Goal: Answer question/provide support: Share knowledge or assist other users

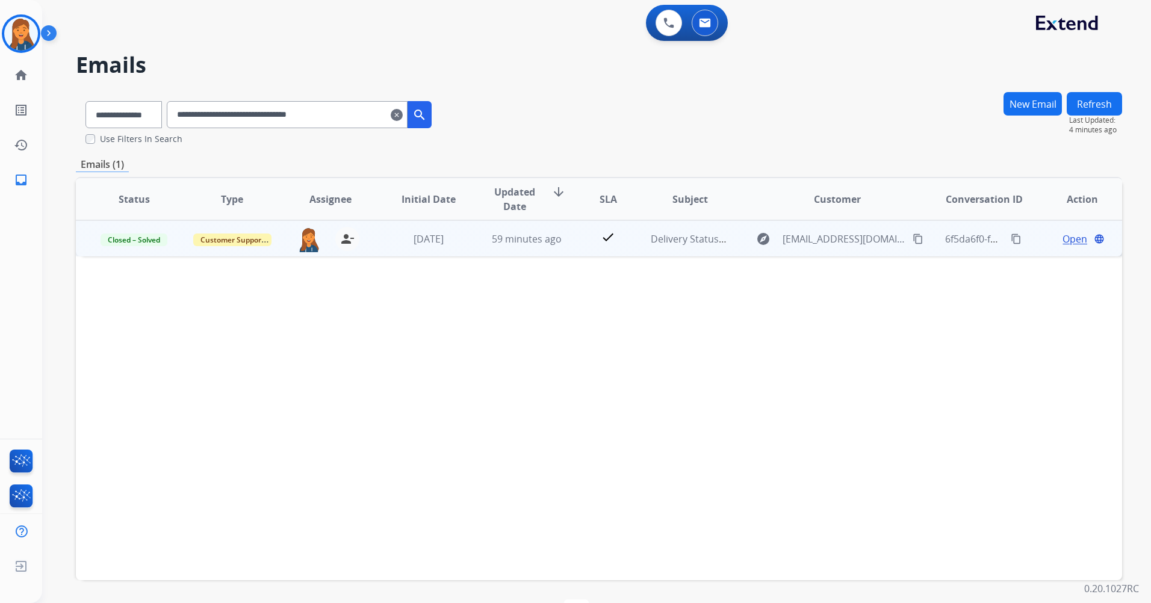
select select "**********"
drag, startPoint x: 32, startPoint y: 39, endPoint x: 42, endPoint y: 40, distance: 9.7
click at [32, 39] on img at bounding box center [21, 34] width 34 height 34
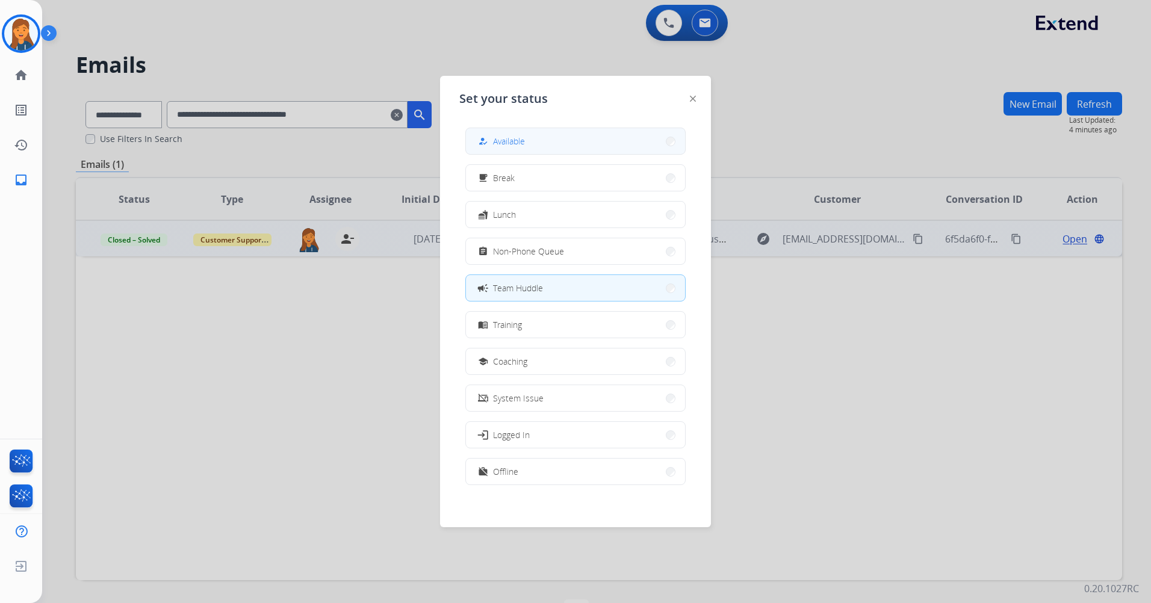
click at [497, 136] on span "Available" at bounding box center [509, 141] width 32 height 13
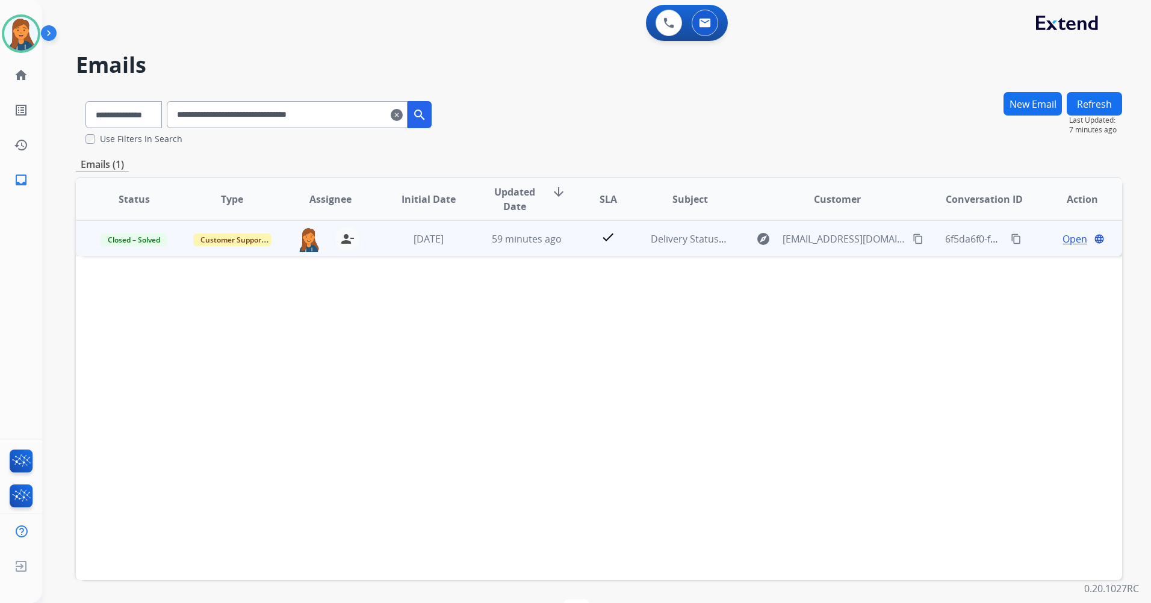
click at [403, 110] on mat-icon "clear" at bounding box center [397, 115] width 12 height 14
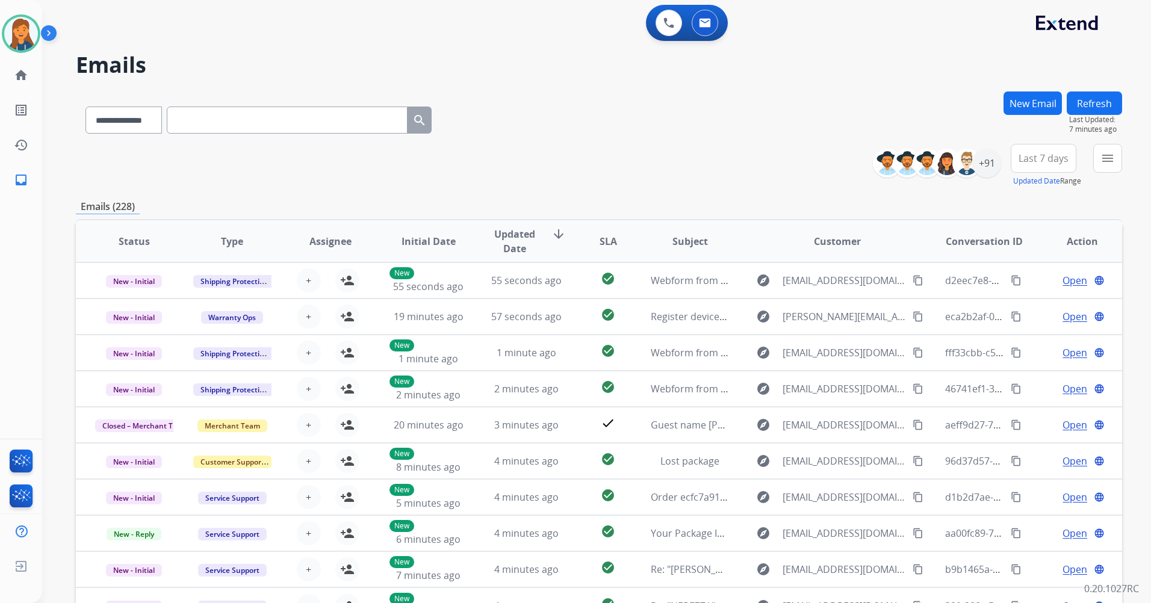
click at [1043, 156] on span "Last 7 days" at bounding box center [1044, 158] width 50 height 5
click at [1032, 305] on div "Last 90 days" at bounding box center [1039, 305] width 66 height 18
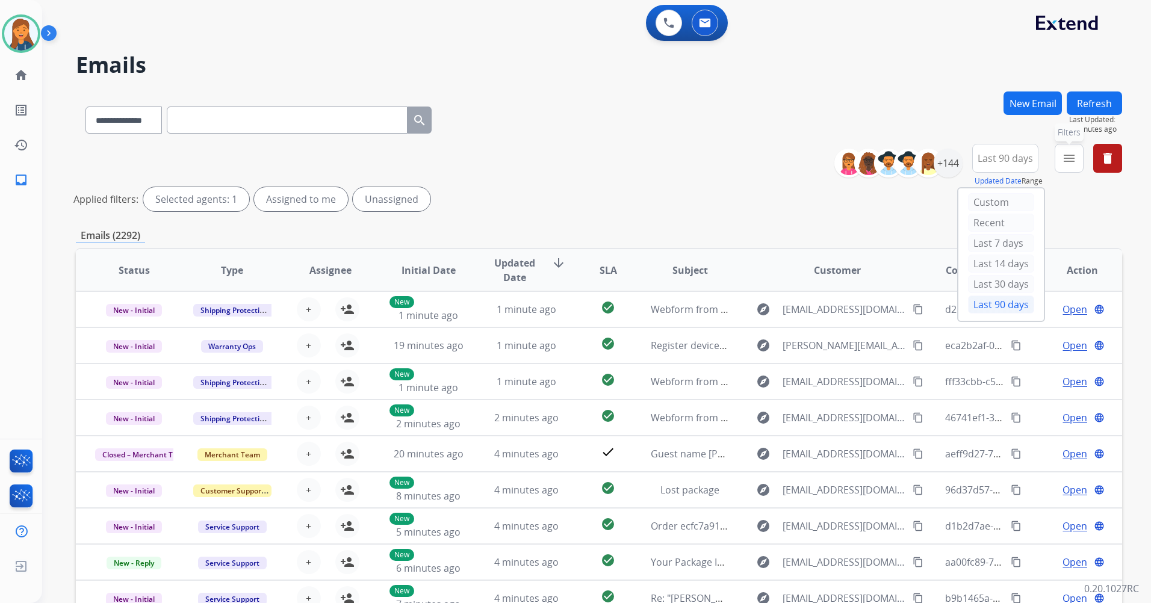
click at [1063, 159] on mat-icon "menu" at bounding box center [1069, 158] width 14 height 14
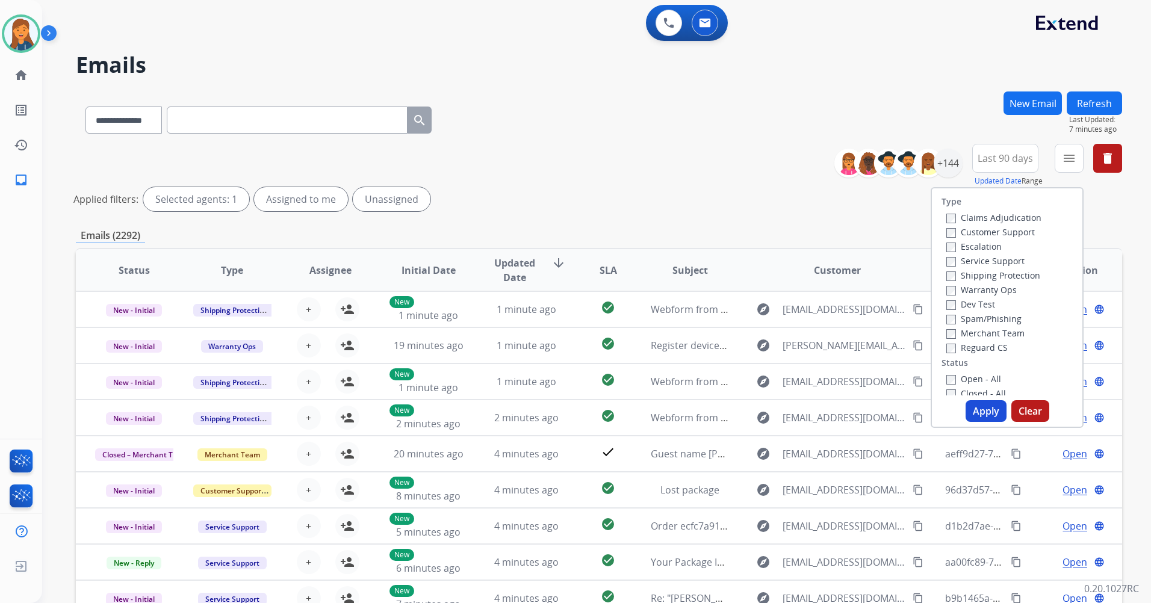
click at [981, 234] on label "Customer Support" at bounding box center [990, 231] width 88 height 11
click at [972, 274] on label "Shipping Protection" at bounding box center [993, 275] width 94 height 11
click at [975, 348] on label "Reguard CS" at bounding box center [976, 347] width 61 height 11
click at [973, 375] on label "Open - All" at bounding box center [973, 378] width 55 height 11
click at [978, 413] on button "Apply" at bounding box center [986, 411] width 41 height 22
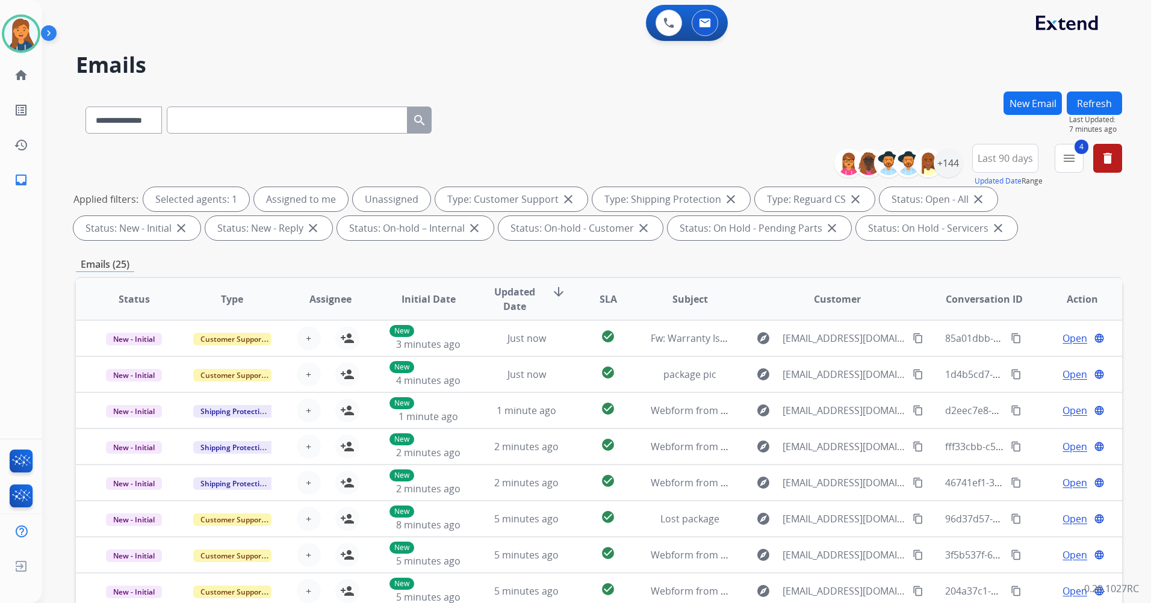
scroll to position [1, 0]
click at [265, 34] on div "0 Voice Interactions 0 Email Interactions" at bounding box center [589, 24] width 1065 height 39
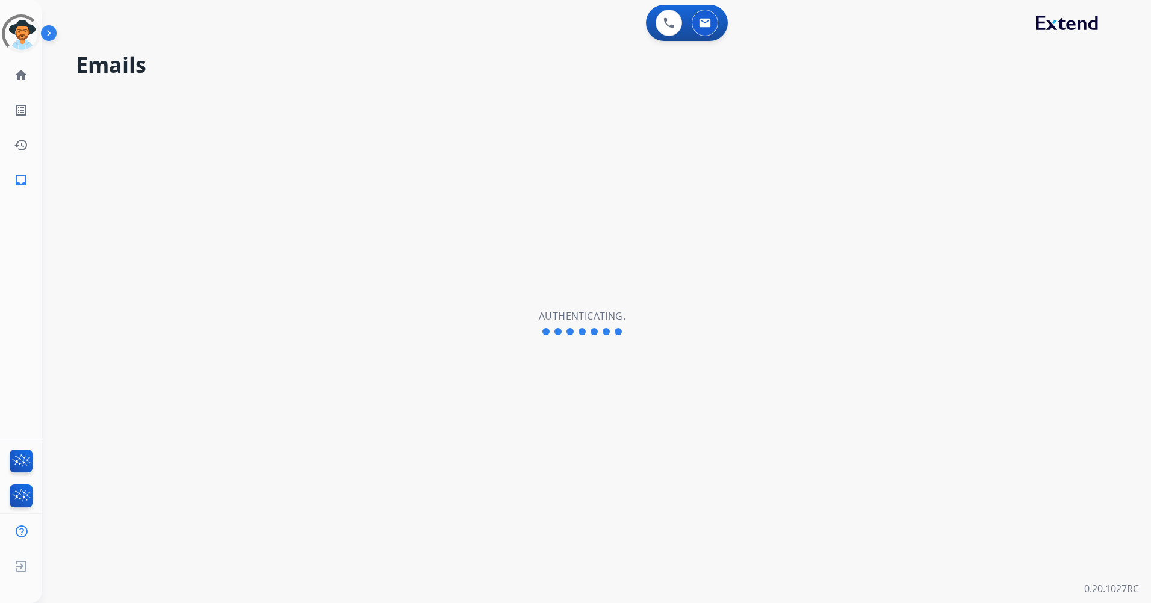
select select "**********"
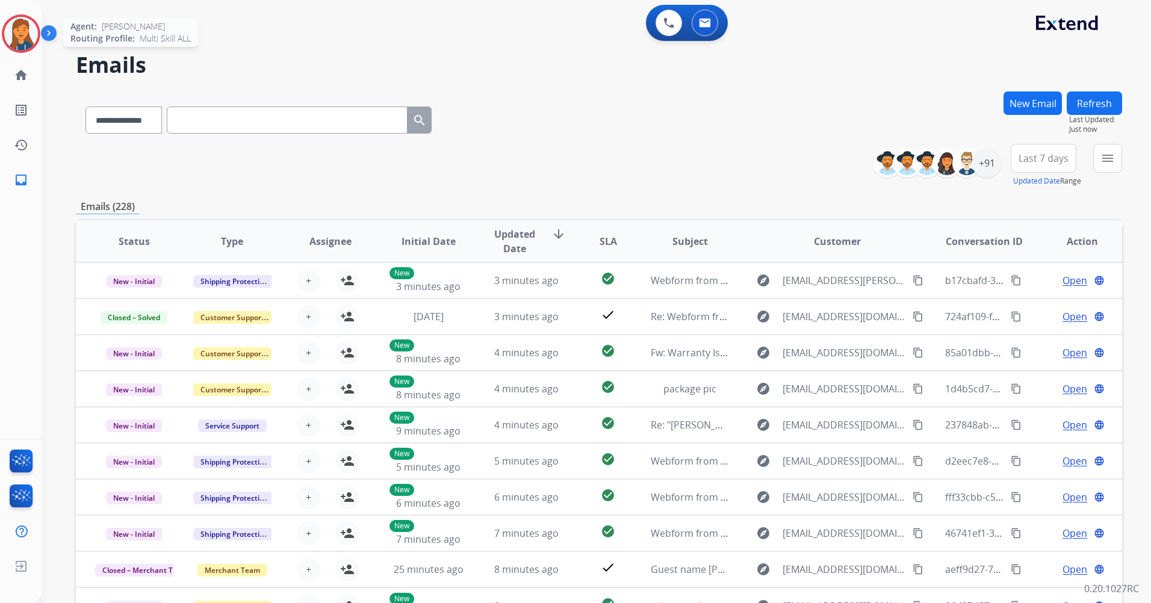
click at [25, 29] on img at bounding box center [21, 34] width 34 height 34
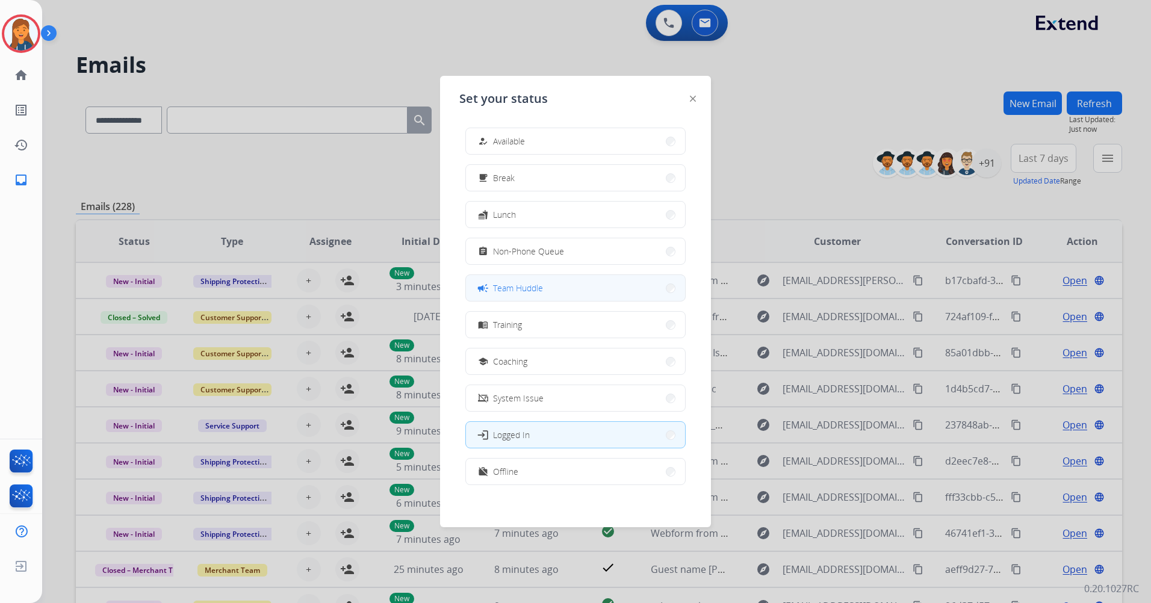
click at [512, 286] on span "Team Huddle" at bounding box center [518, 288] width 50 height 13
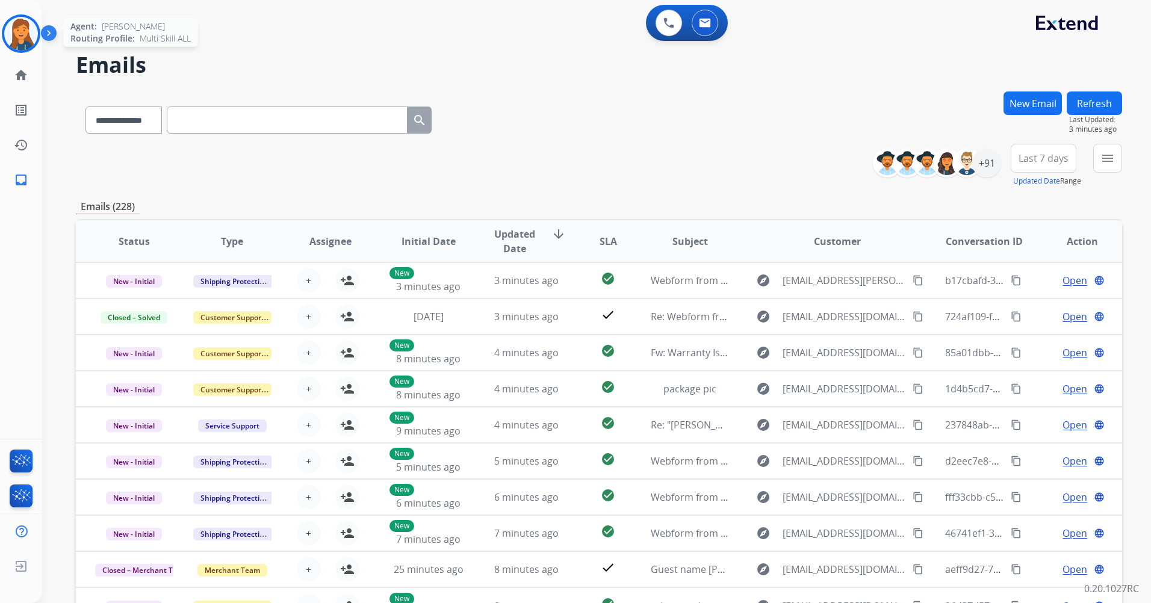
click at [20, 45] on img at bounding box center [21, 34] width 34 height 34
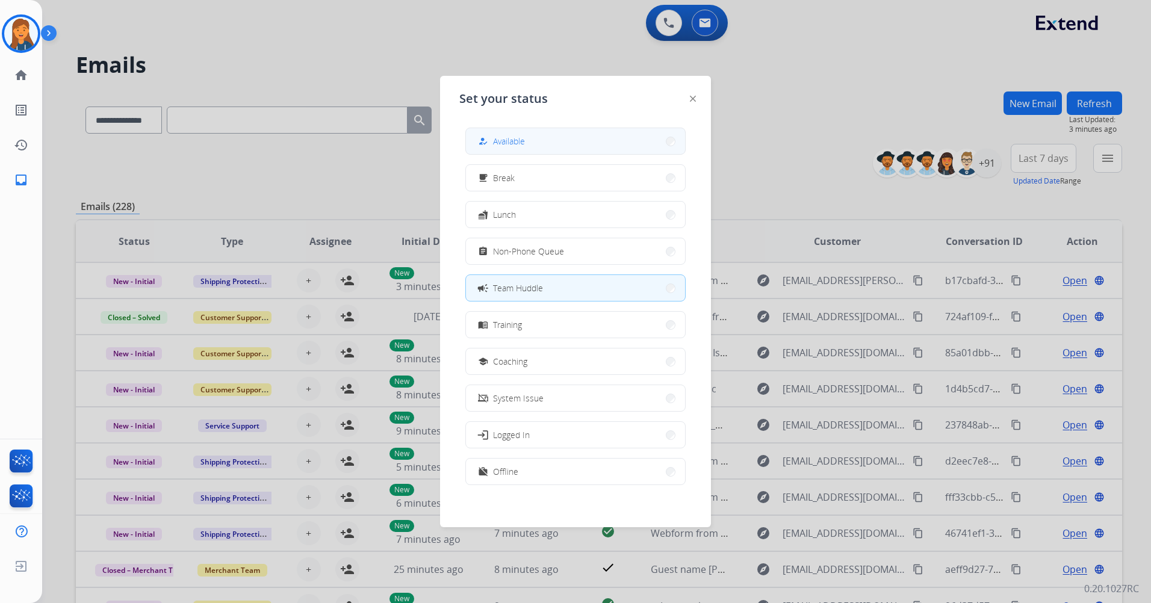
click at [592, 132] on button "how_to_reg Available" at bounding box center [575, 141] width 219 height 26
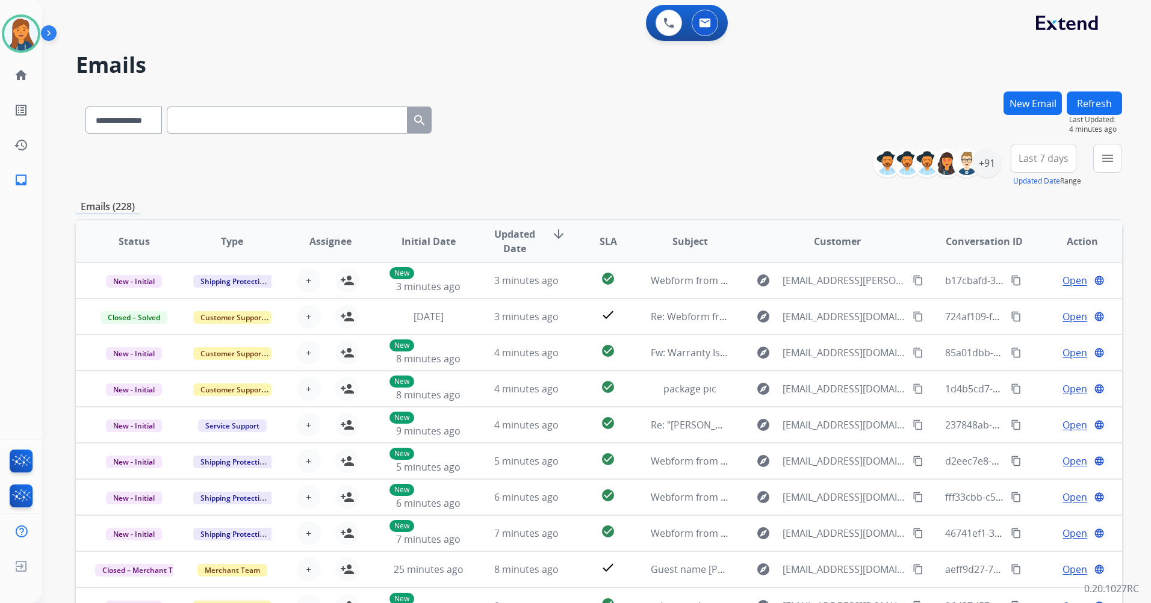
click at [1050, 160] on span "Last 7 days" at bounding box center [1044, 158] width 50 height 5
click at [1051, 311] on div "Last 90 days" at bounding box center [1039, 305] width 66 height 18
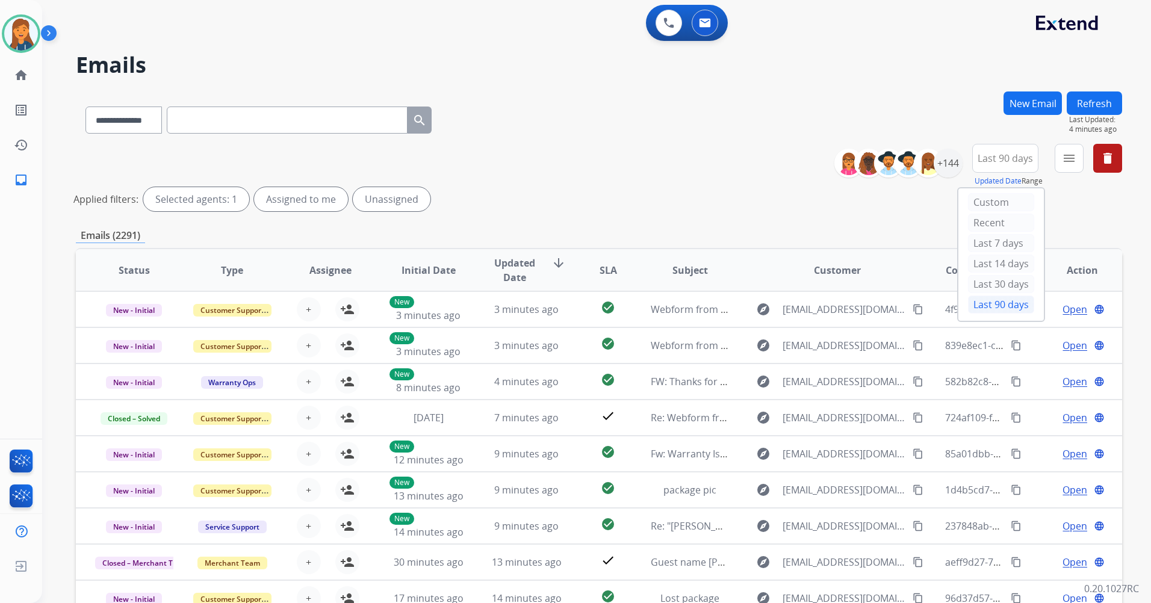
click at [1069, 161] on mat-icon "menu" at bounding box center [1069, 158] width 14 height 14
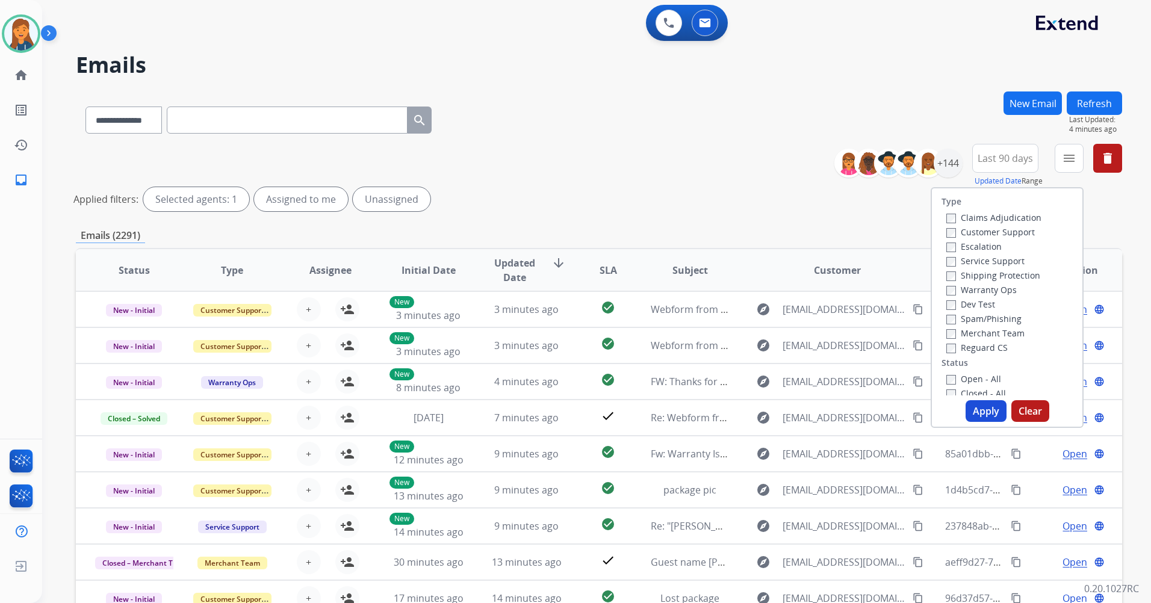
click at [964, 228] on label "Customer Support" at bounding box center [990, 231] width 88 height 11
click at [972, 275] on label "Shipping Protection" at bounding box center [993, 275] width 94 height 11
click at [967, 352] on label "Reguard CS" at bounding box center [976, 347] width 61 height 11
click at [966, 378] on label "Open - All" at bounding box center [973, 378] width 55 height 11
click at [967, 418] on button "Apply" at bounding box center [986, 411] width 41 height 22
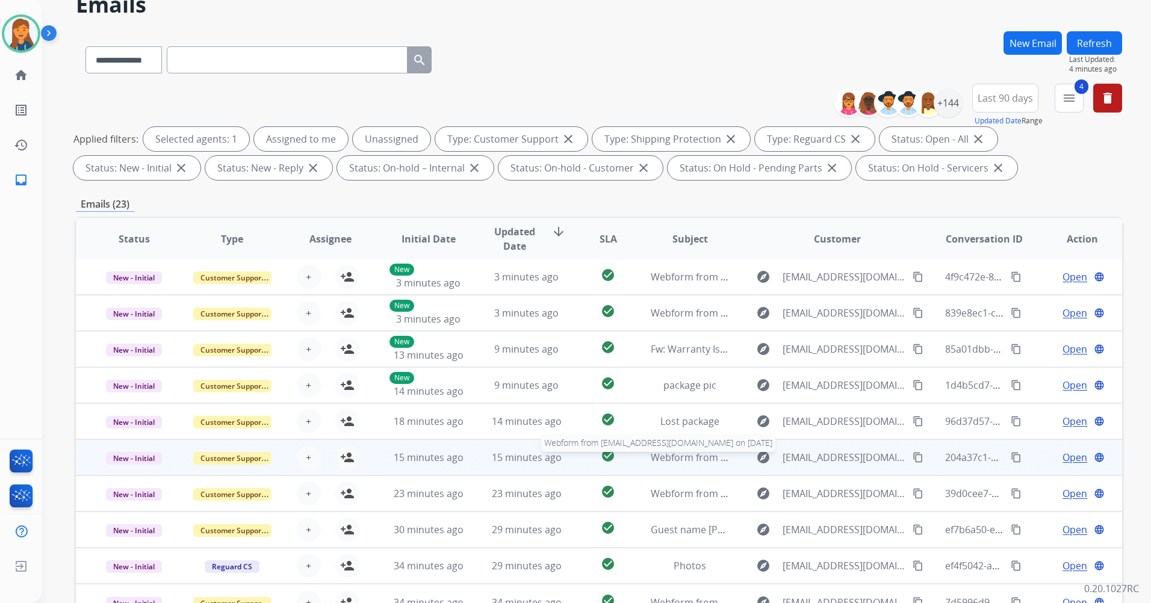
scroll to position [140, 0]
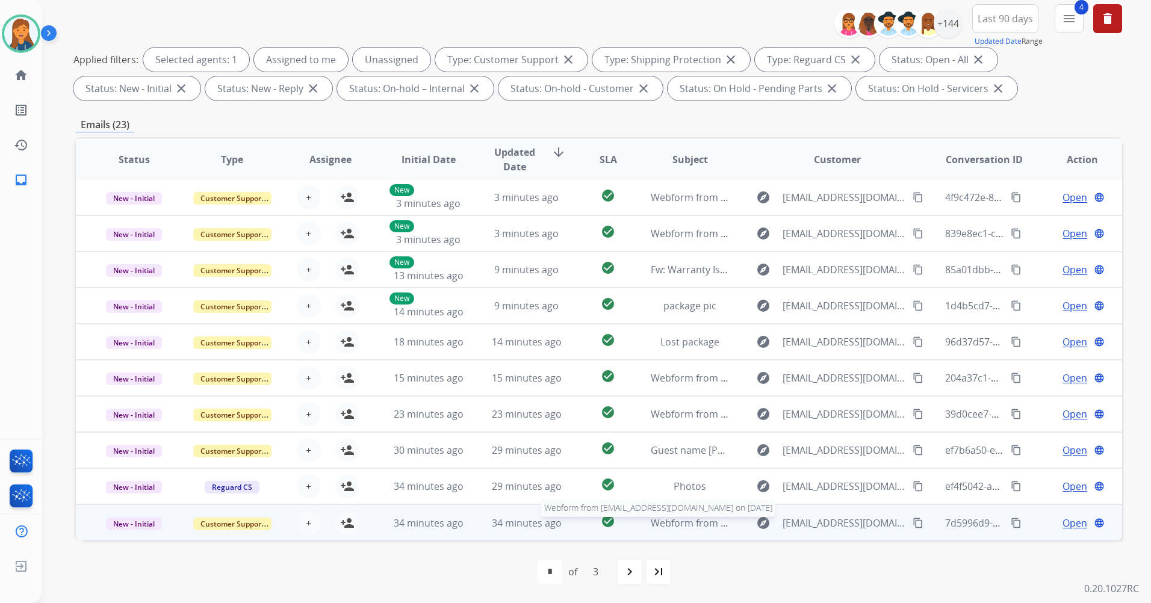
click at [672, 519] on span "Webform from 06carp@gmail.com on 10/02/2025" at bounding box center [787, 522] width 273 height 13
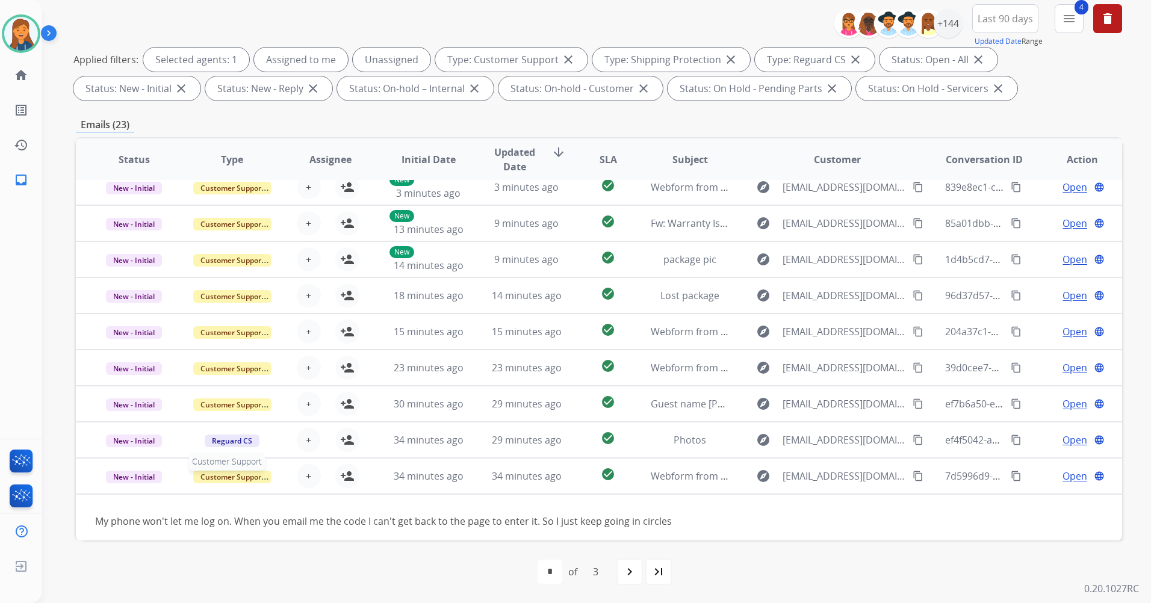
scroll to position [55, 0]
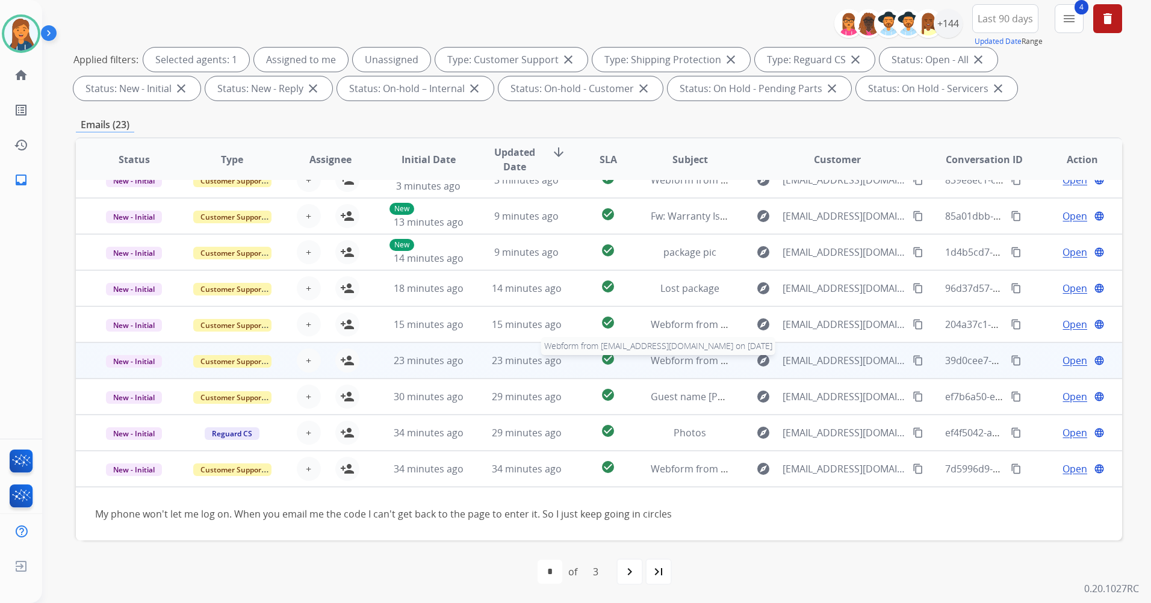
click at [672, 366] on span "Webform from [EMAIL_ADDRESS][DOMAIN_NAME] on [DATE]" at bounding box center [787, 360] width 273 height 13
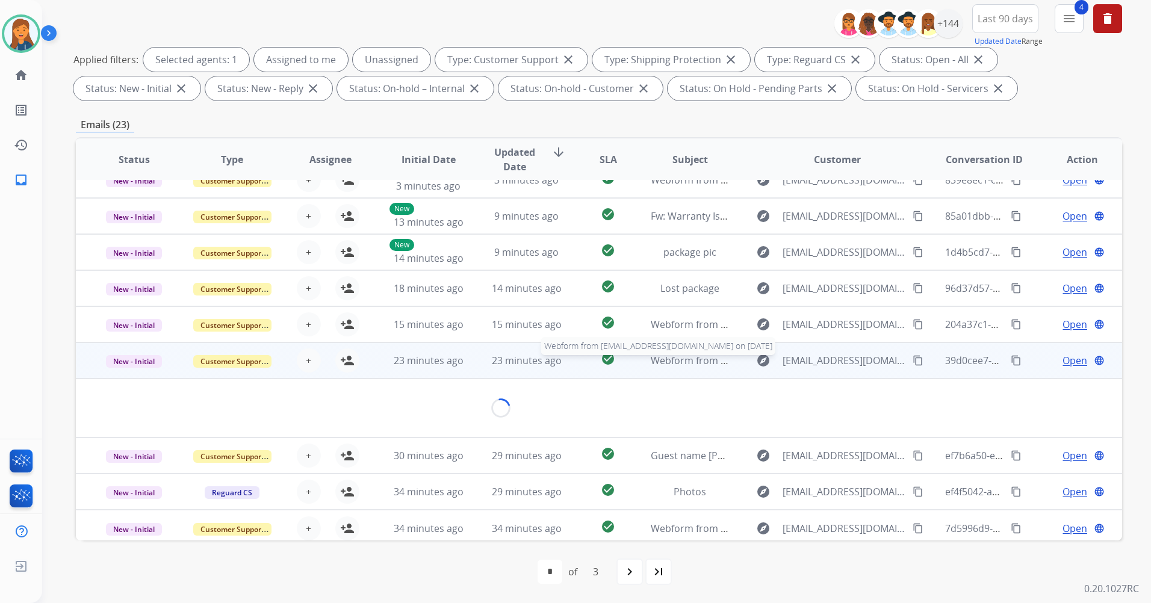
scroll to position [55, 0]
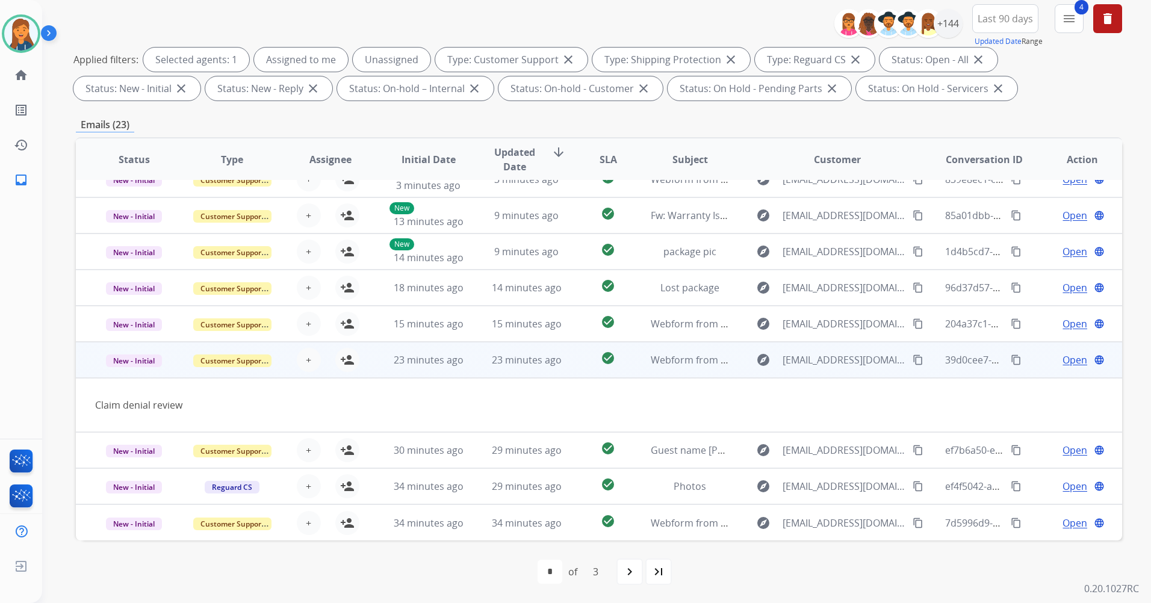
click at [913, 364] on mat-icon "content_copy" at bounding box center [918, 360] width 11 height 11
click at [340, 361] on mat-icon "person_add" at bounding box center [347, 360] width 14 height 14
click at [1067, 358] on span "Open" at bounding box center [1074, 360] width 25 height 14
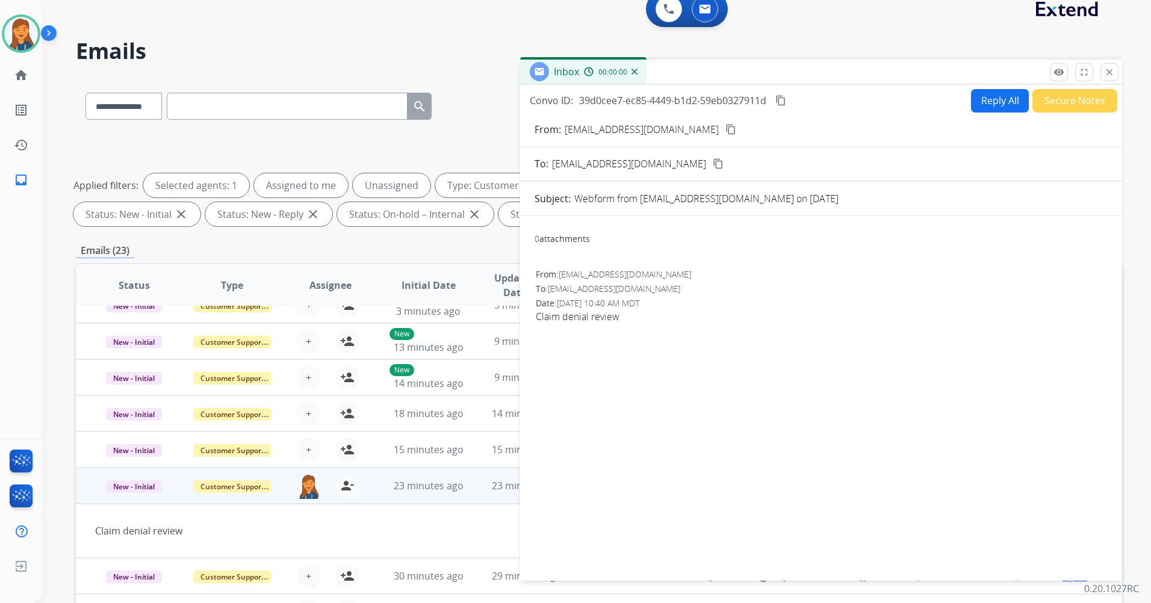
scroll to position [0, 0]
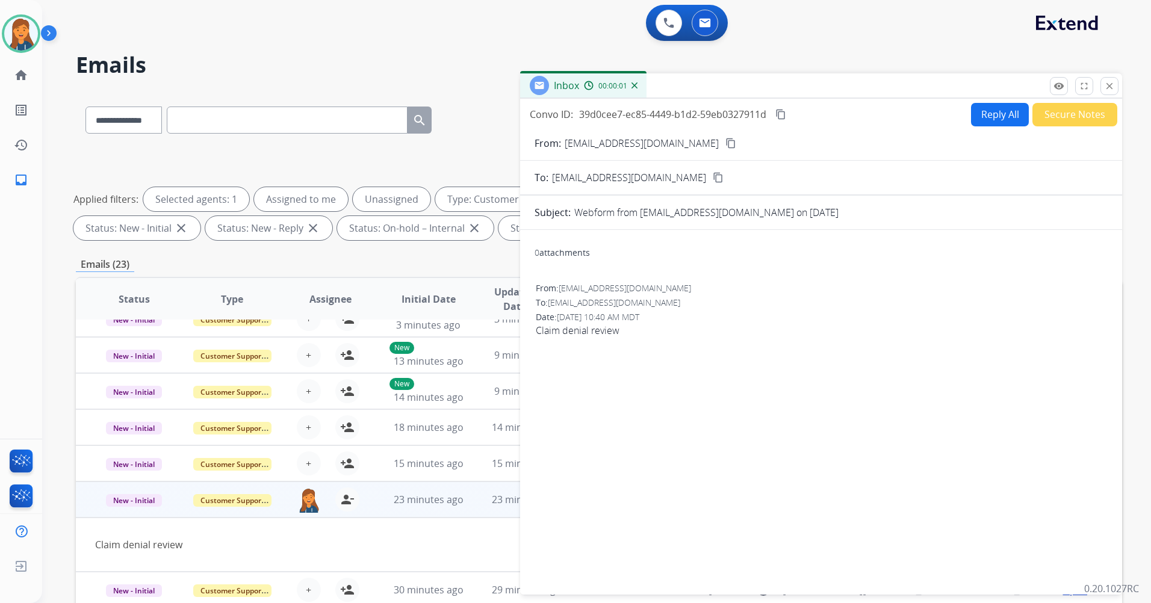
click at [981, 128] on form "From: mgab653@gmail.com content_copy To: support@extend.com content_copy Subjec…" at bounding box center [821, 358] width 602 height 464
click at [981, 122] on button "Reply All" at bounding box center [1000, 114] width 58 height 23
select select "**********"
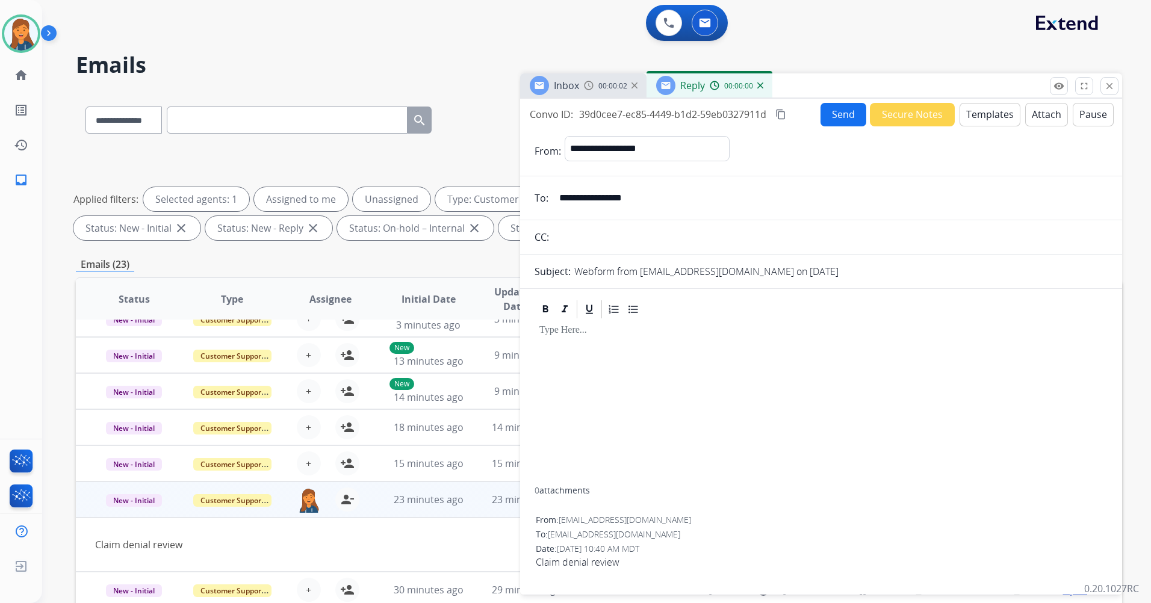
click at [996, 122] on button "Templates" at bounding box center [990, 114] width 61 height 23
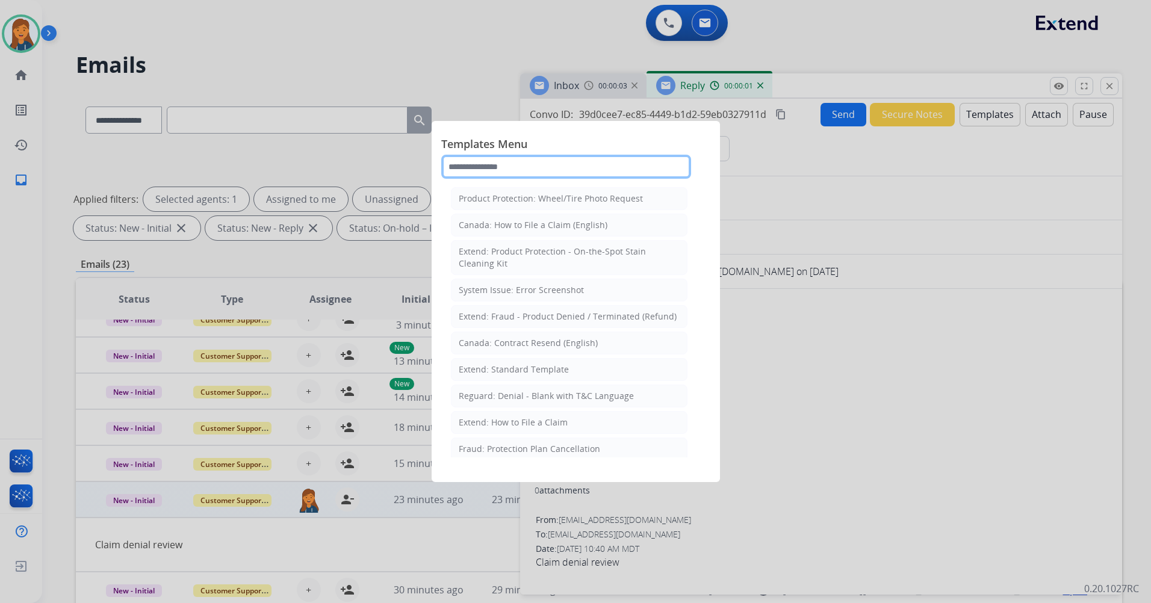
click at [603, 166] on input "text" at bounding box center [566, 167] width 250 height 24
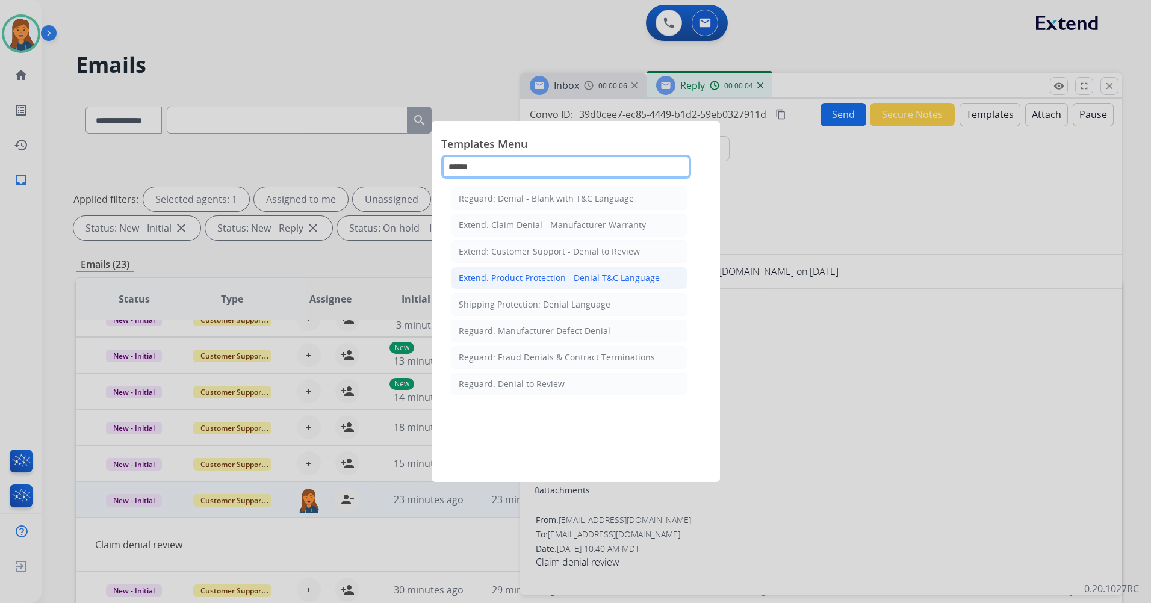
type input "******"
click at [569, 279] on div "Extend: Product Protection - Denial T&C Language" at bounding box center [559, 278] width 201 height 12
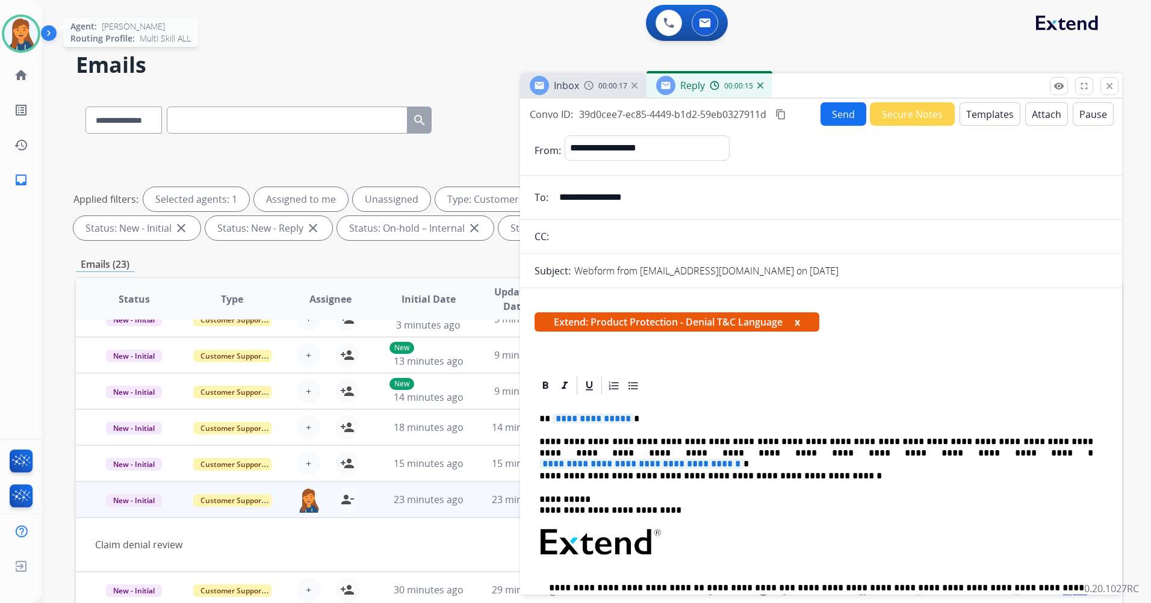
click at [32, 31] on img at bounding box center [21, 34] width 34 height 34
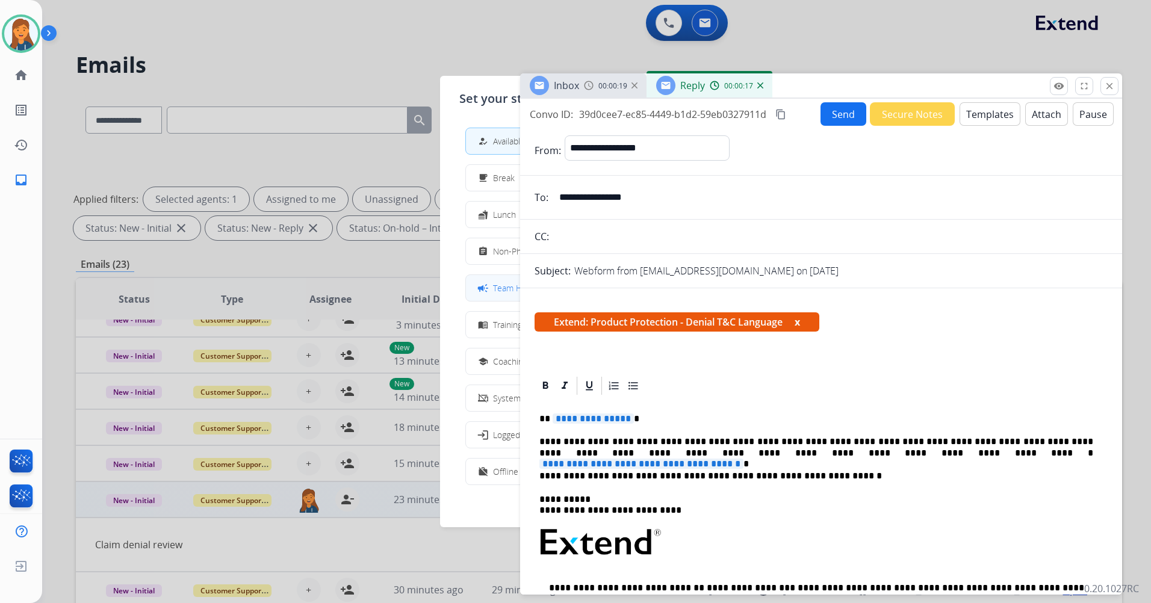
click at [493, 289] on div "campaign Team Huddle" at bounding box center [509, 288] width 67 height 14
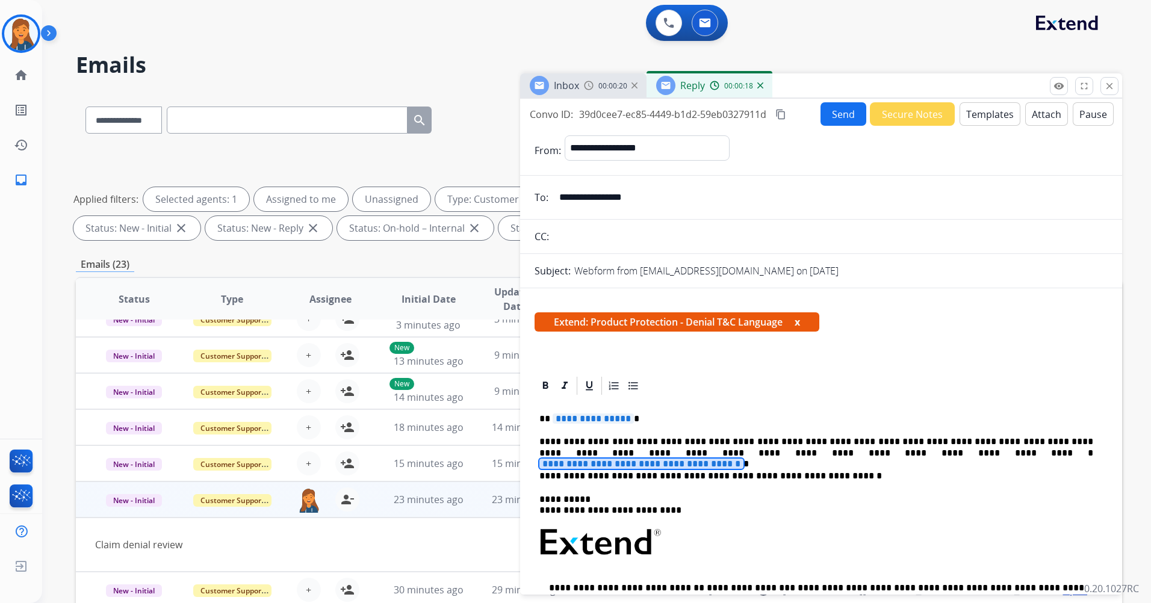
click at [743, 459] on span "**********" at bounding box center [641, 464] width 204 height 10
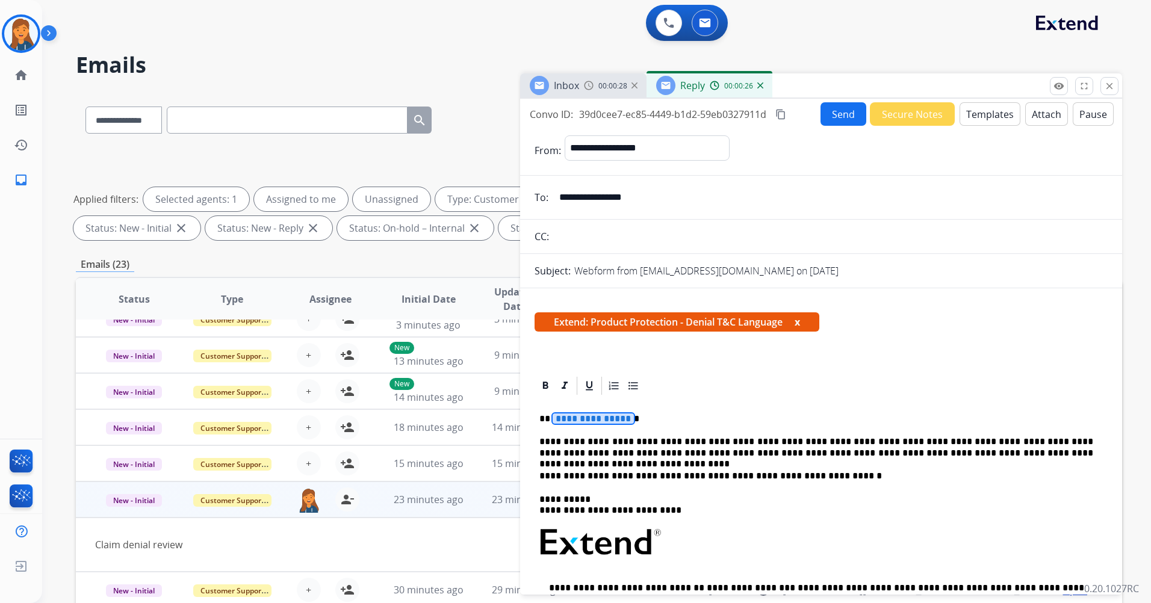
click at [599, 414] on span "**********" at bounding box center [593, 419] width 81 height 10
click at [560, 423] on p "********" at bounding box center [816, 419] width 554 height 11
click at [782, 119] on mat-icon "content_copy" at bounding box center [780, 114] width 11 height 11
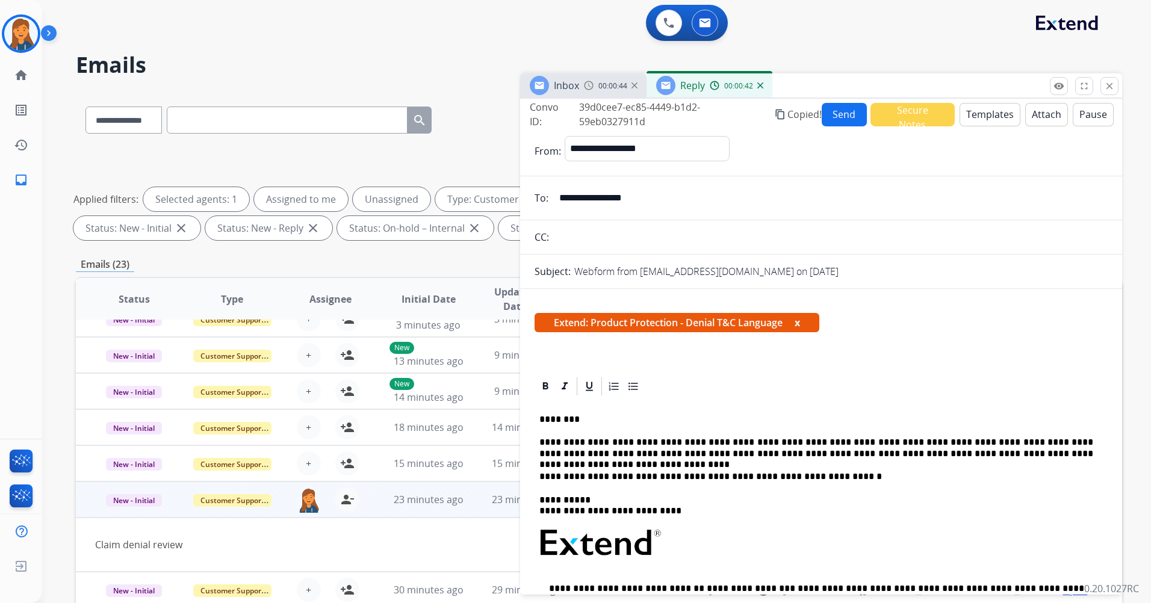
click at [828, 115] on button "Send" at bounding box center [844, 114] width 45 height 23
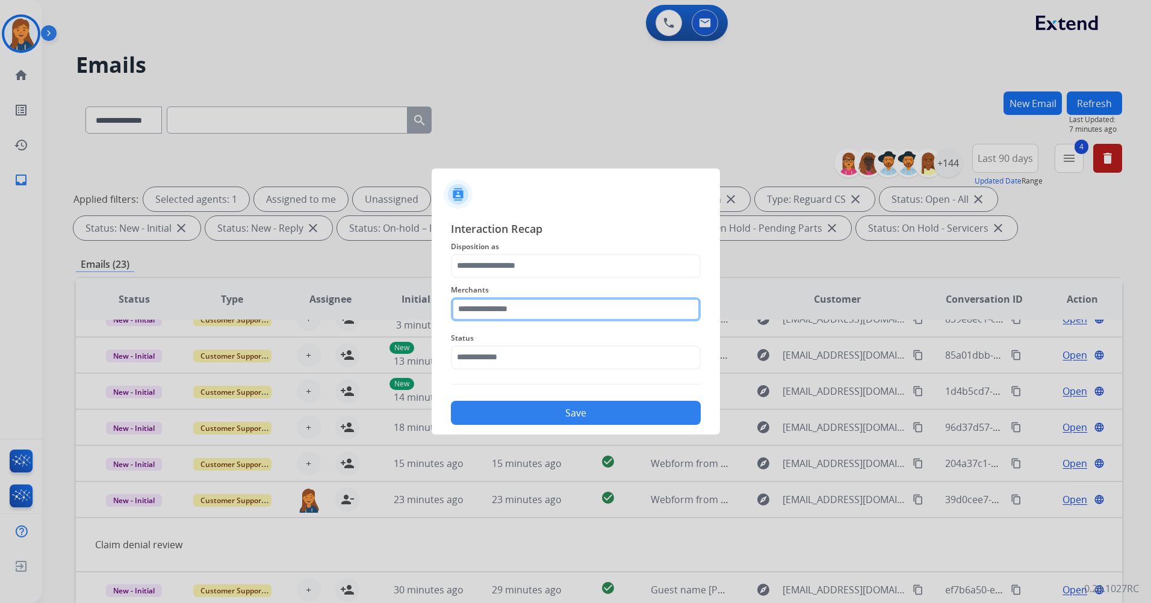
click at [473, 314] on input "text" at bounding box center [576, 309] width 250 height 24
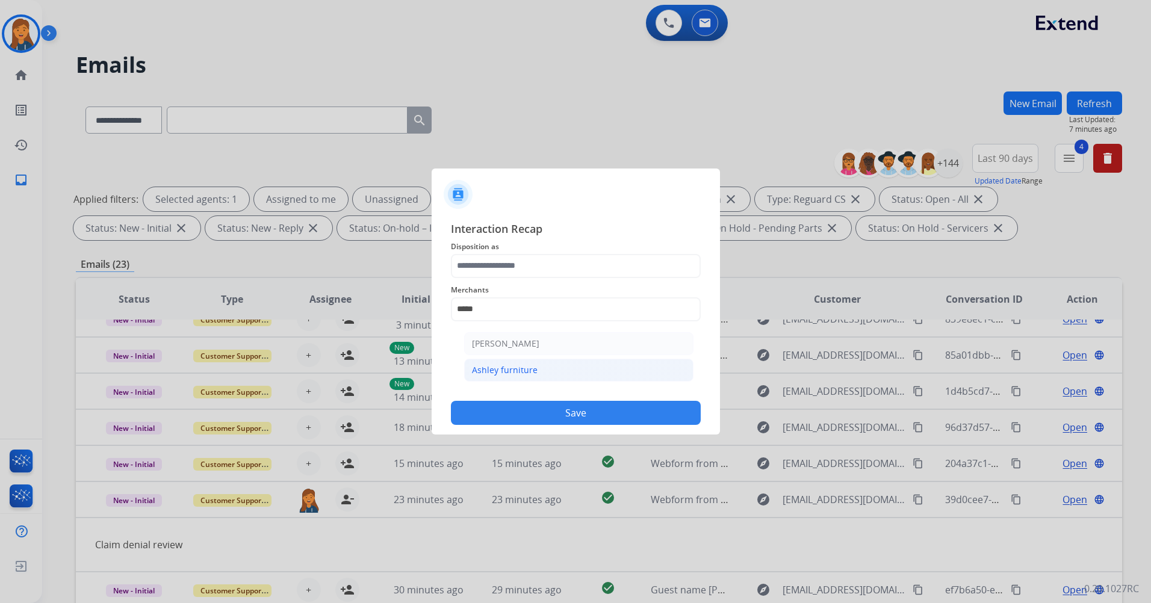
click at [500, 376] on div "Ashley furniture" at bounding box center [505, 370] width 66 height 12
type input "**********"
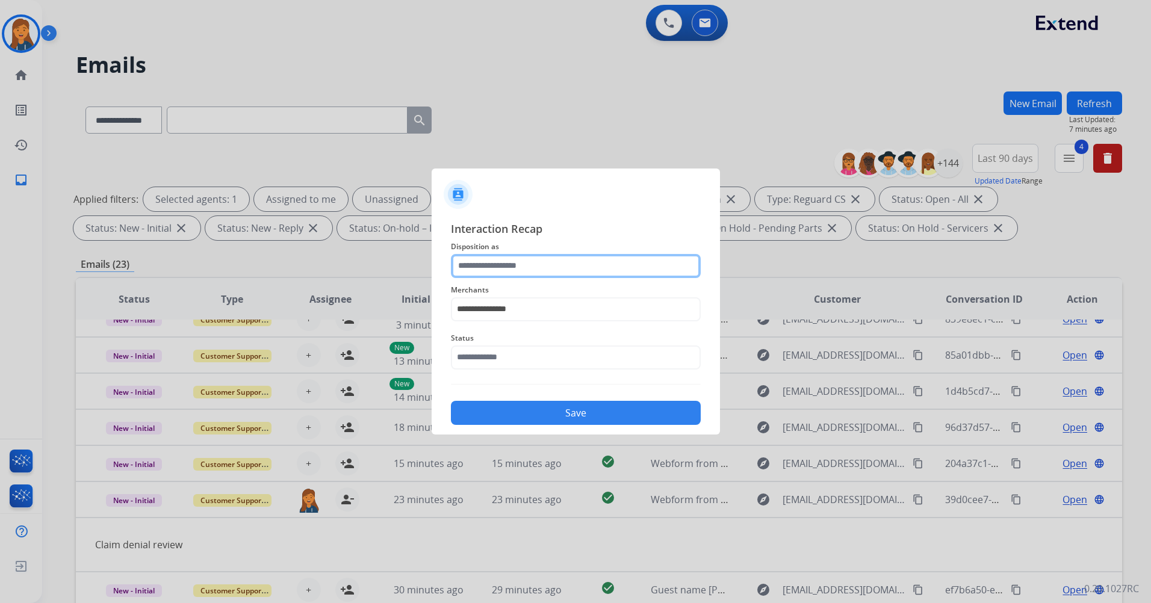
click at [477, 265] on input "text" at bounding box center [576, 266] width 250 height 24
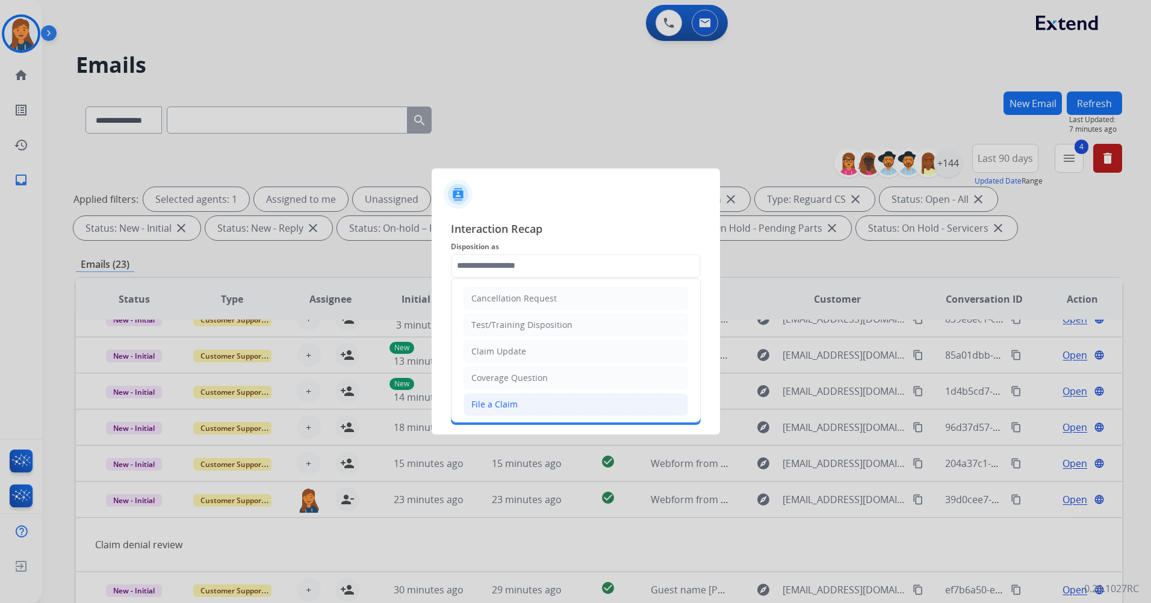
click at [486, 406] on div "File a Claim" at bounding box center [494, 405] width 46 height 12
type input "**********"
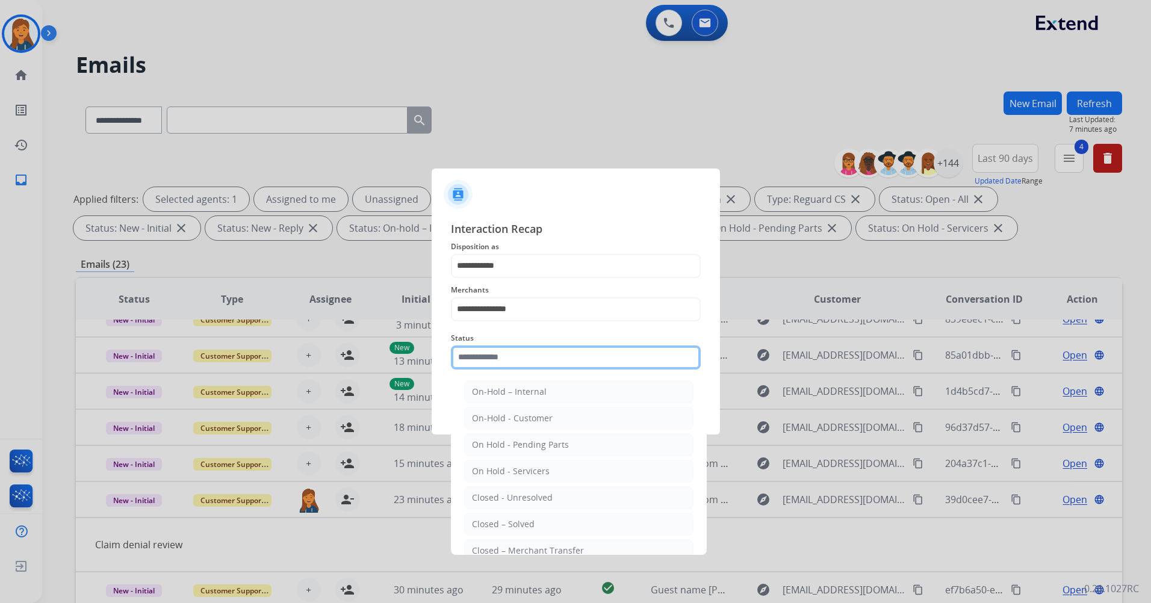
click at [486, 364] on input "text" at bounding box center [576, 358] width 250 height 24
drag, startPoint x: 490, startPoint y: 529, endPoint x: 510, endPoint y: 456, distance: 75.7
click at [489, 530] on div "Closed – Solved" at bounding box center [503, 524] width 63 height 12
type input "**********"
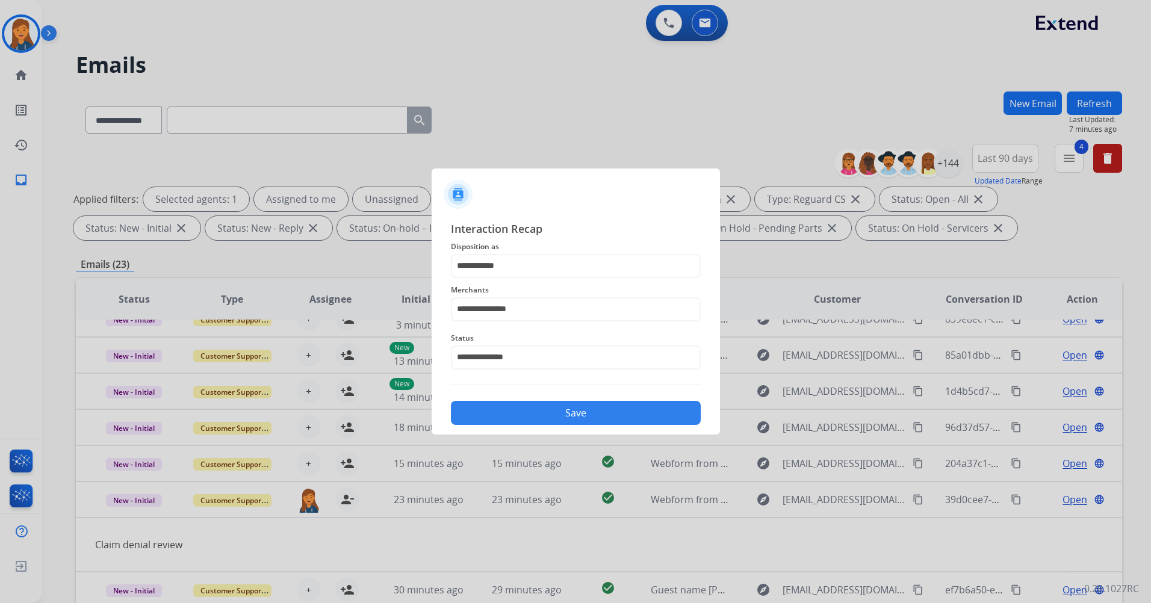
click at [522, 417] on button "Save" at bounding box center [576, 413] width 250 height 24
